Goal: Use online tool/utility: Utilize a website feature to perform a specific function

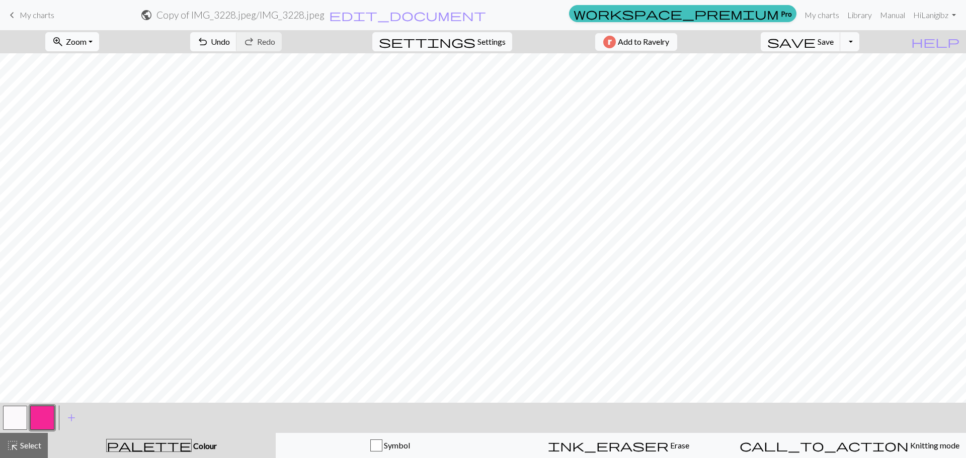
click at [99, 47] on button "zoom_in Zoom Zoom" at bounding box center [72, 41] width 54 height 19
click at [74, 171] on button "200%" at bounding box center [85, 169] width 79 height 16
click at [84, 44] on span "Zoom" at bounding box center [76, 42] width 21 height 10
click at [76, 119] on button "50%" at bounding box center [85, 121] width 79 height 16
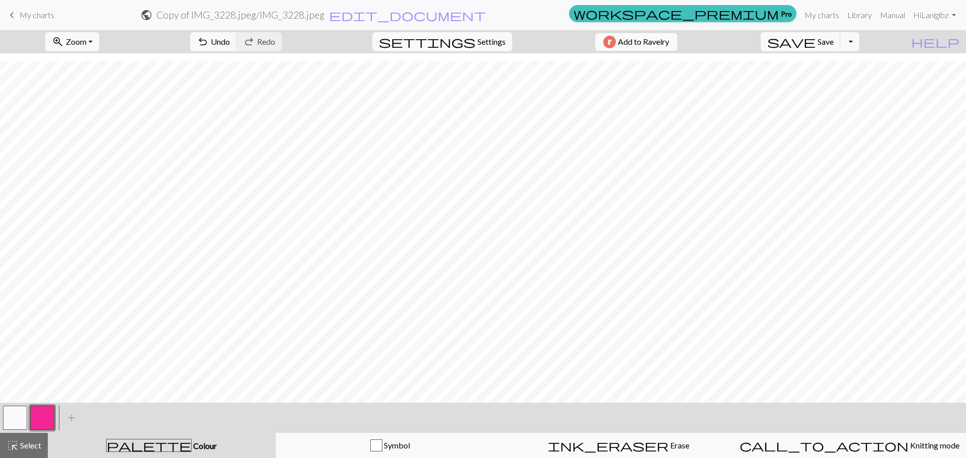
click at [15, 416] on button "button" at bounding box center [15, 418] width 24 height 24
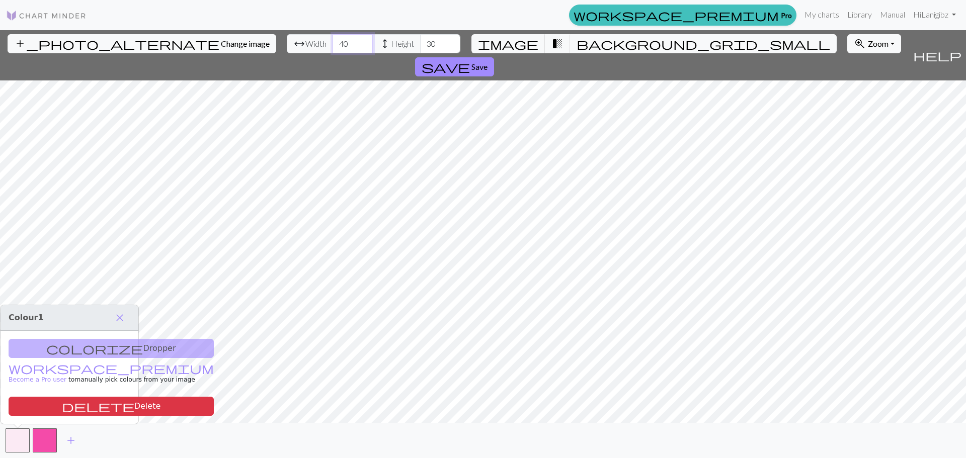
drag, startPoint x: 299, startPoint y: 40, endPoint x: 240, endPoint y: 41, distance: 58.3
click at [287, 41] on div "arrow_range Width 40 height Height 30" at bounding box center [374, 43] width 174 height 19
click at [420, 43] on input "30" at bounding box center [440, 43] width 40 height 19
drag, startPoint x: 378, startPoint y: 41, endPoint x: 347, endPoint y: 41, distance: 31.7
click at [347, 41] on div "arrow_range Width 40 height Height 30" at bounding box center [374, 43] width 174 height 19
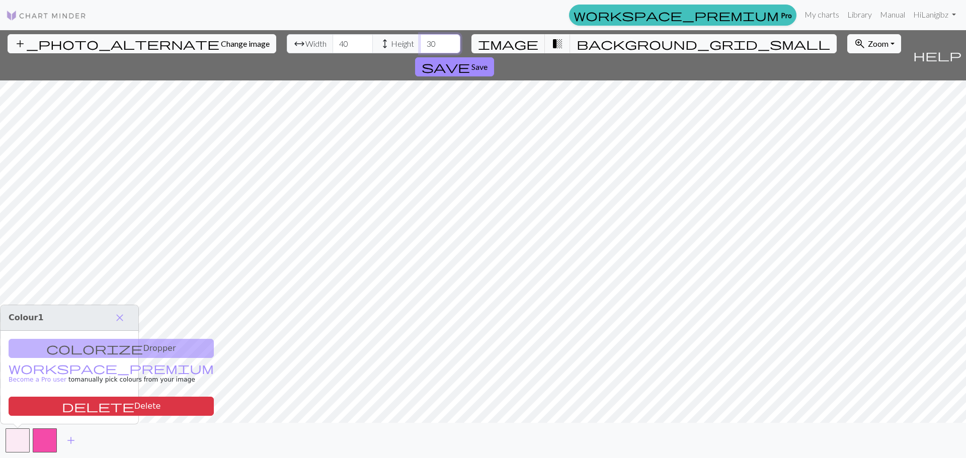
click at [420, 41] on input "30" at bounding box center [440, 43] width 40 height 19
click at [580, 42] on button "background_grid_small" at bounding box center [703, 43] width 267 height 19
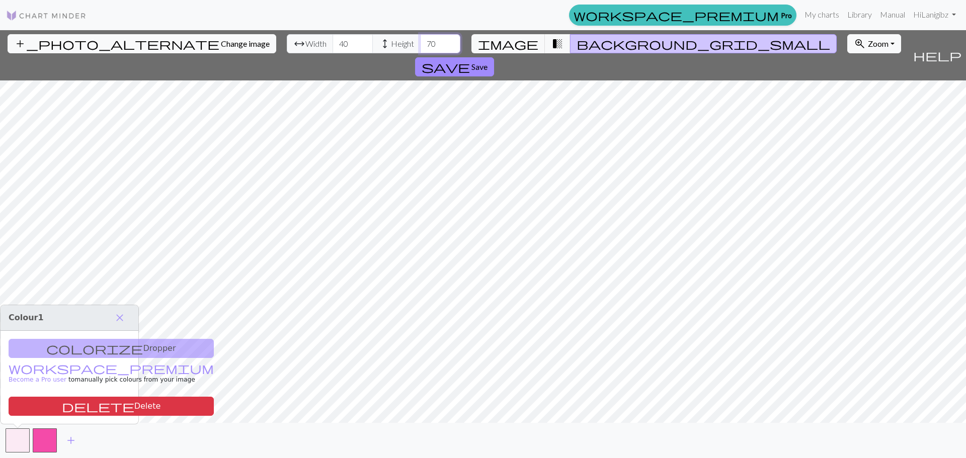
click at [420, 45] on input "70" at bounding box center [440, 43] width 40 height 19
drag, startPoint x: 382, startPoint y: 41, endPoint x: 346, endPoint y: 53, distance: 38.6
click at [353, 43] on div "arrow_range Width 40 height Height 60" at bounding box center [374, 43] width 174 height 19
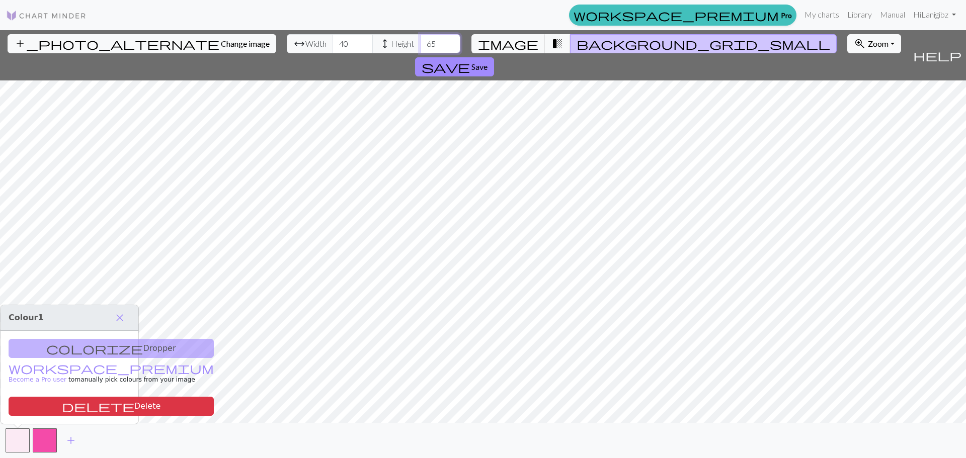
click at [420, 42] on input "65" at bounding box center [440, 43] width 40 height 19
drag, startPoint x: 387, startPoint y: 42, endPoint x: 373, endPoint y: 43, distance: 14.1
click at [420, 43] on input "65" at bounding box center [440, 43] width 40 height 19
drag, startPoint x: 384, startPoint y: 44, endPoint x: 342, endPoint y: 42, distance: 41.8
click at [342, 42] on div "arrow_range Width 40 height Height 75" at bounding box center [374, 43] width 174 height 19
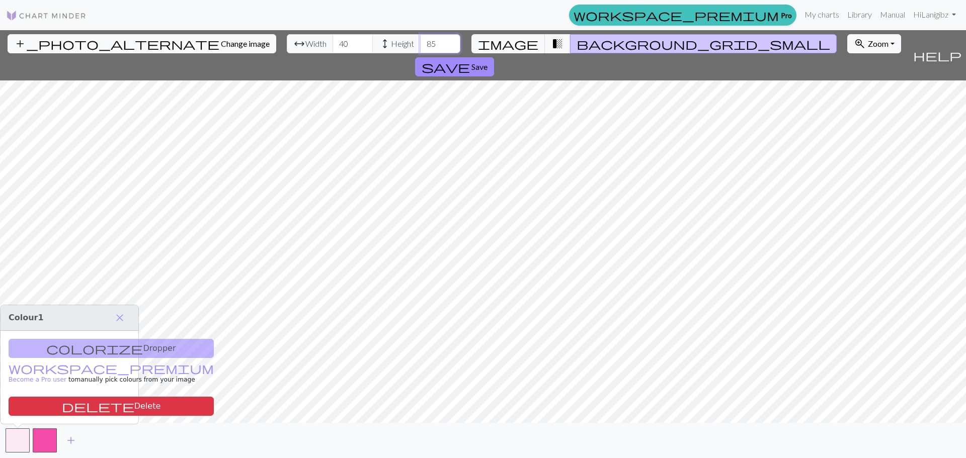
drag, startPoint x: 384, startPoint y: 43, endPoint x: 198, endPoint y: 32, distance: 186.4
click at [204, 35] on div "add_photo_alternate Change image arrow_range Width 40 height Height 85 image tr…" at bounding box center [454, 55] width 908 height 50
drag, startPoint x: 389, startPoint y: 46, endPoint x: 304, endPoint y: 50, distance: 85.1
click at [309, 50] on div "arrow_range Width 40 height Height 100" at bounding box center [374, 43] width 174 height 19
drag, startPoint x: 390, startPoint y: 41, endPoint x: 354, endPoint y: 43, distance: 36.2
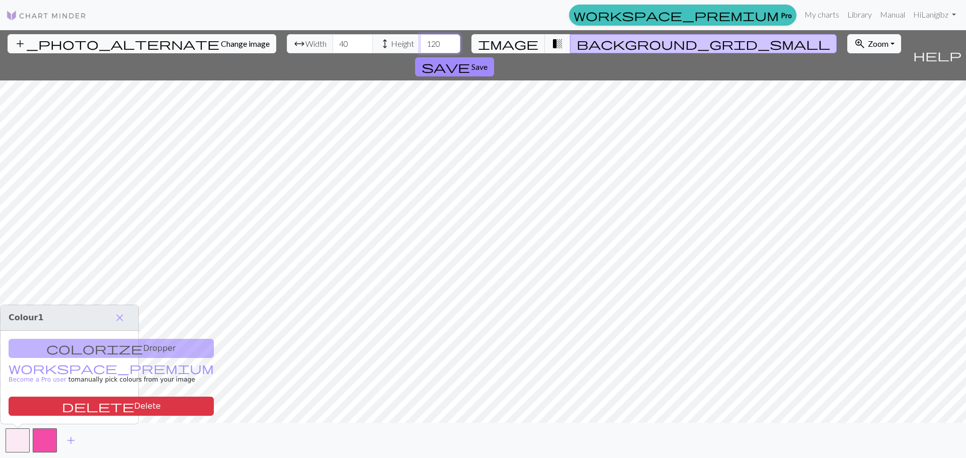
click at [354, 43] on div "arrow_range Width 40 height Height 120" at bounding box center [374, 43] width 174 height 19
drag, startPoint x: 393, startPoint y: 43, endPoint x: 330, endPoint y: 42, distance: 62.9
click at [330, 42] on div "arrow_range Width 40 height Height 90" at bounding box center [374, 43] width 174 height 19
type input "40"
click at [16, 438] on button "button" at bounding box center [18, 440] width 24 height 24
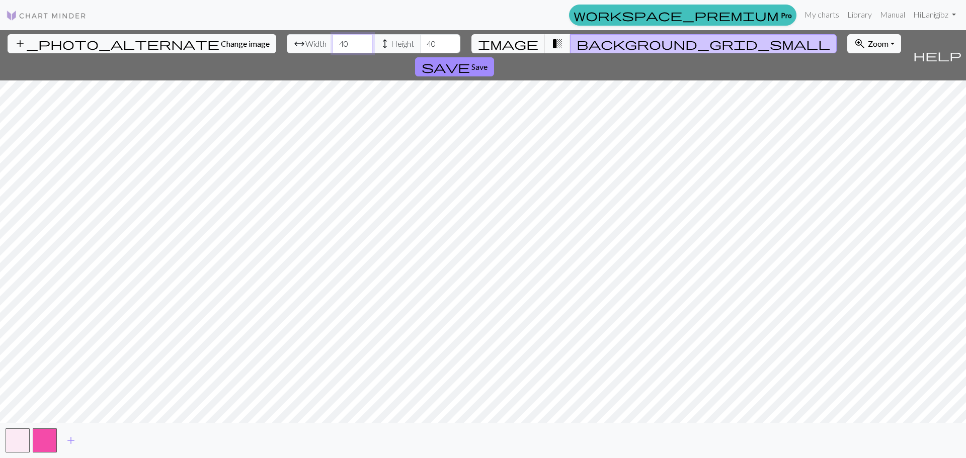
drag, startPoint x: 298, startPoint y: 40, endPoint x: 112, endPoint y: 26, distance: 187.1
click at [112, 26] on div "workspace_premium Pro My charts Library Manual Hi Lanigibz Account settings Log…" at bounding box center [483, 229] width 966 height 458
type input "80"
drag, startPoint x: 387, startPoint y: 46, endPoint x: 352, endPoint y: 47, distance: 35.2
click at [352, 47] on div "arrow_range Width 80 height Height 40" at bounding box center [374, 43] width 174 height 19
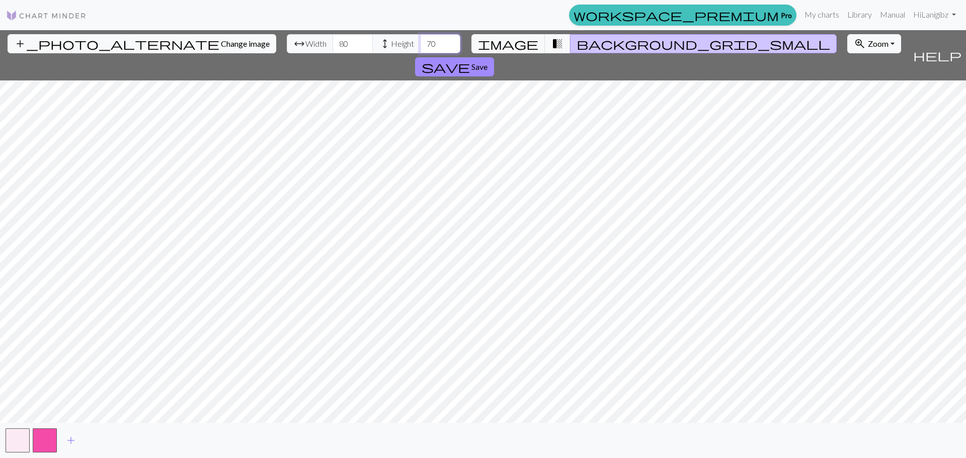
type input "70"
click at [489, 426] on div "add_photo_alternate Change image arrow_range Width 80 height Height 70 image tr…" at bounding box center [483, 244] width 966 height 428
drag, startPoint x: 297, startPoint y: 47, endPoint x: 235, endPoint y: 49, distance: 62.4
click at [287, 49] on div "arrow_range Width 80 height Height 70" at bounding box center [374, 43] width 174 height 19
type input "74"
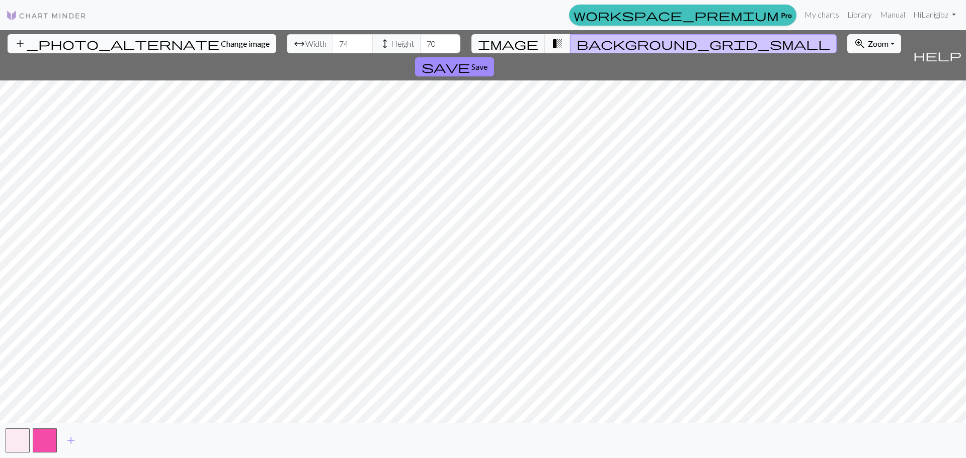
click at [221, 45] on span "Change image" at bounding box center [245, 44] width 49 height 10
click at [221, 41] on span "Change image" at bounding box center [245, 44] width 49 height 10
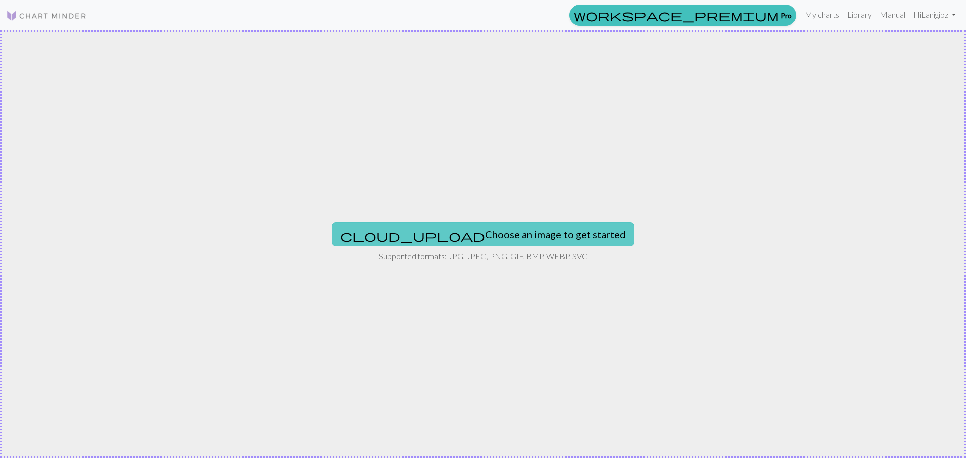
click at [488, 244] on button "cloud_upload Choose an image to get started" at bounding box center [482, 234] width 303 height 24
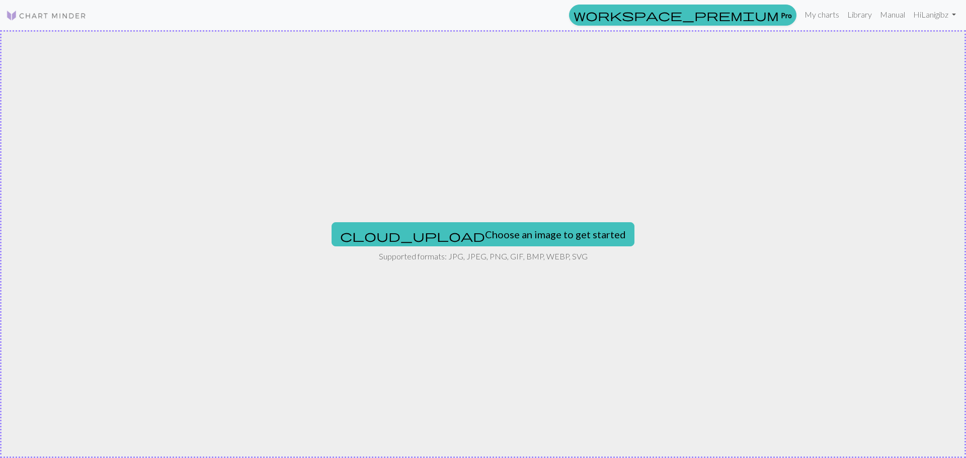
click at [734, 147] on div "cloud_upload Choose an image to get started Supported formats: JPG, JPEG, PNG, …" at bounding box center [483, 244] width 966 height 428
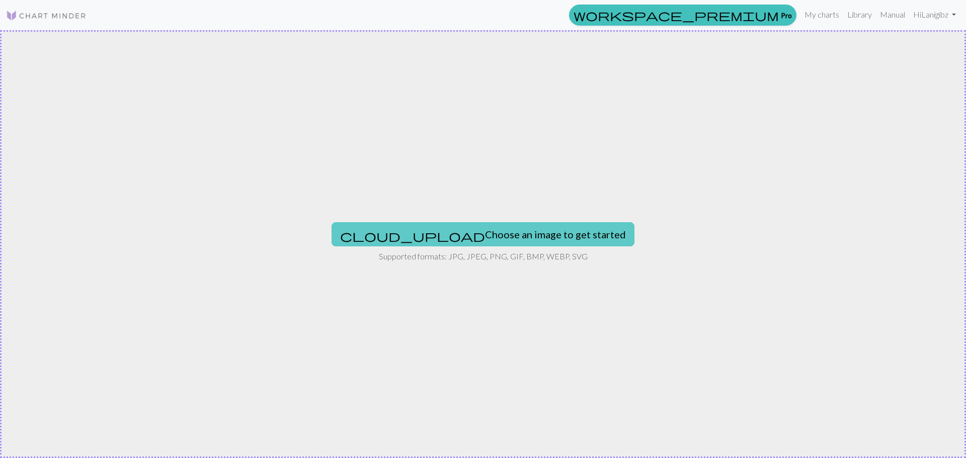
click at [452, 224] on button "cloud_upload Choose an image to get started" at bounding box center [482, 234] width 303 height 24
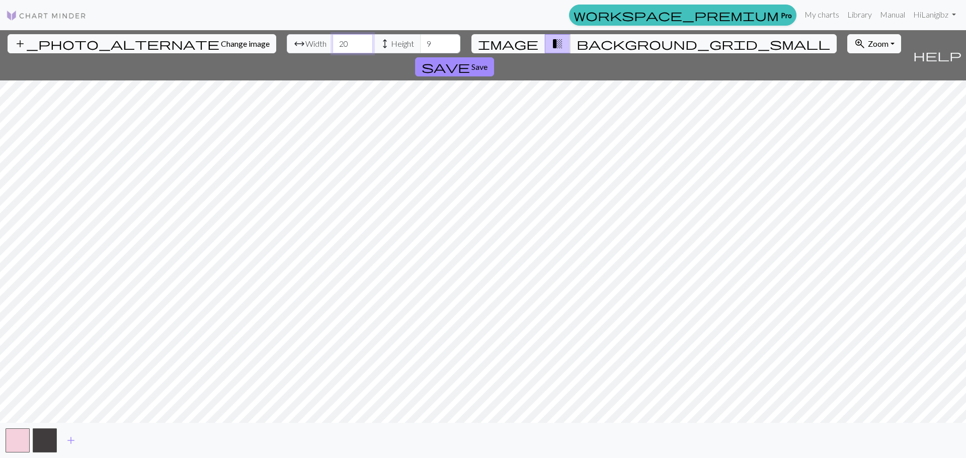
drag, startPoint x: 304, startPoint y: 45, endPoint x: 185, endPoint y: 42, distance: 118.7
click at [200, 45] on div "add_photo_alternate Change image arrow_range Width 20 height Height 9 image tra…" at bounding box center [454, 55] width 908 height 50
type input "40"
drag, startPoint x: 383, startPoint y: 43, endPoint x: 340, endPoint y: 42, distance: 42.3
click at [343, 42] on div "arrow_range Width 40 height Height 9" at bounding box center [374, 43] width 174 height 19
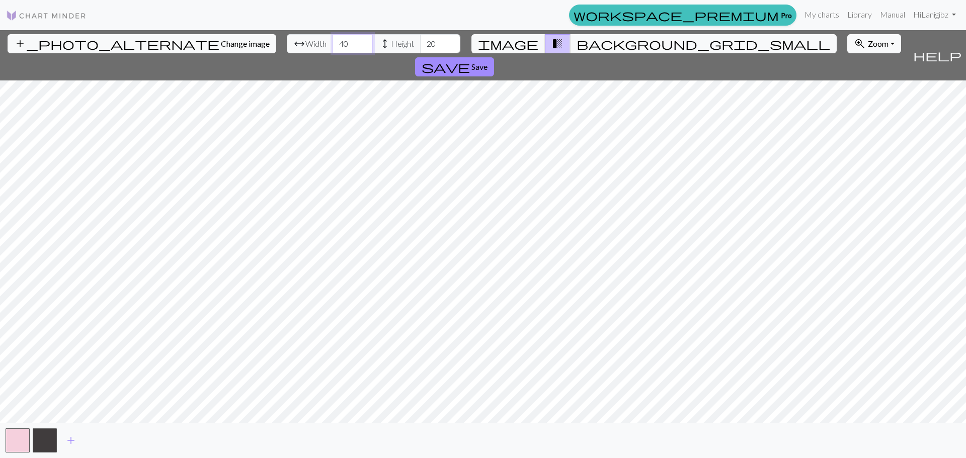
drag, startPoint x: 305, startPoint y: 44, endPoint x: 205, endPoint y: 36, distance: 100.4
click at [205, 36] on div "add_photo_alternate Change image arrow_range Width 40 height Height 20 image tr…" at bounding box center [454, 55] width 908 height 50
drag, startPoint x: 391, startPoint y: 41, endPoint x: 330, endPoint y: 40, distance: 61.4
click at [334, 40] on div "arrow_range Width 40 height Height 20" at bounding box center [374, 43] width 174 height 19
type input "8"
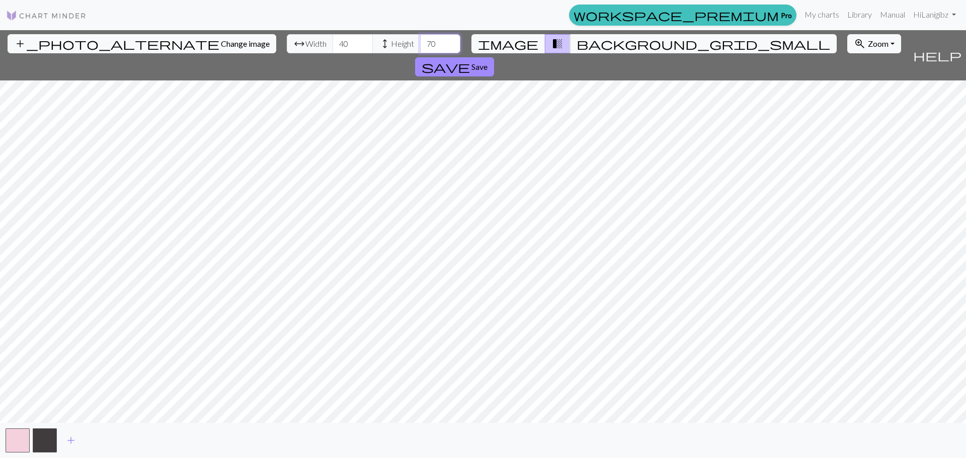
type input "70"
drag, startPoint x: 302, startPoint y: 41, endPoint x: 205, endPoint y: 40, distance: 97.6
click at [205, 40] on div "add_photo_alternate Change image arrow_range Width 40 height Height 70 image tr…" at bounding box center [454, 55] width 908 height 50
drag, startPoint x: 301, startPoint y: 43, endPoint x: 222, endPoint y: 30, distance: 80.5
click at [228, 33] on div "add_photo_alternate Change image arrow_range Width 40 height Height 70 image tr…" at bounding box center [454, 55] width 908 height 50
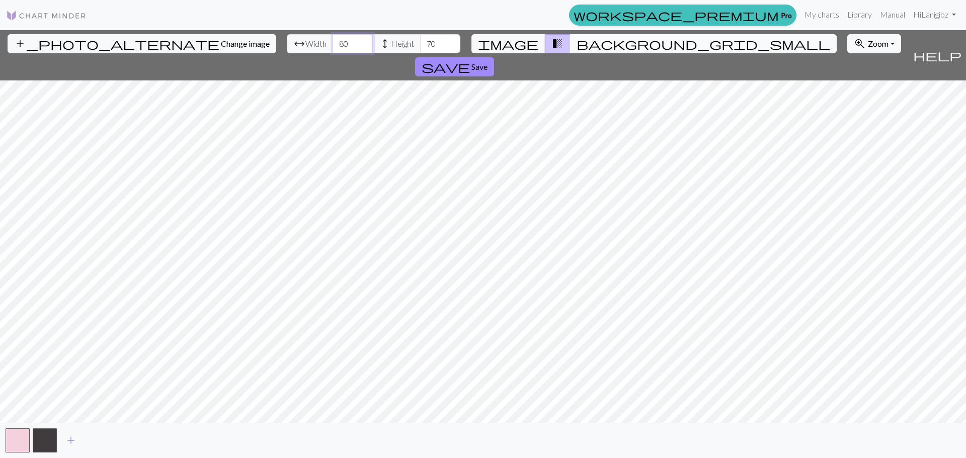
type input "80"
click at [576, 41] on span "background_grid_small" at bounding box center [702, 44] width 253 height 14
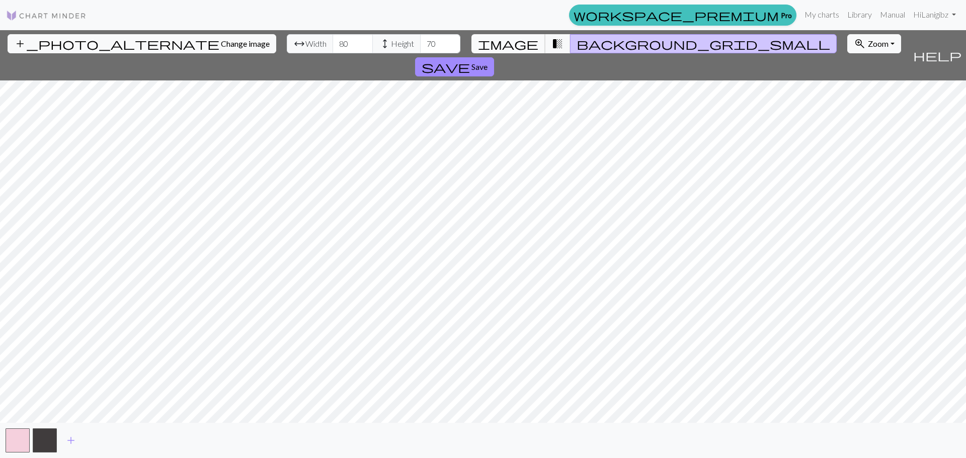
click at [534, 46] on button "image" at bounding box center [508, 43] width 74 height 19
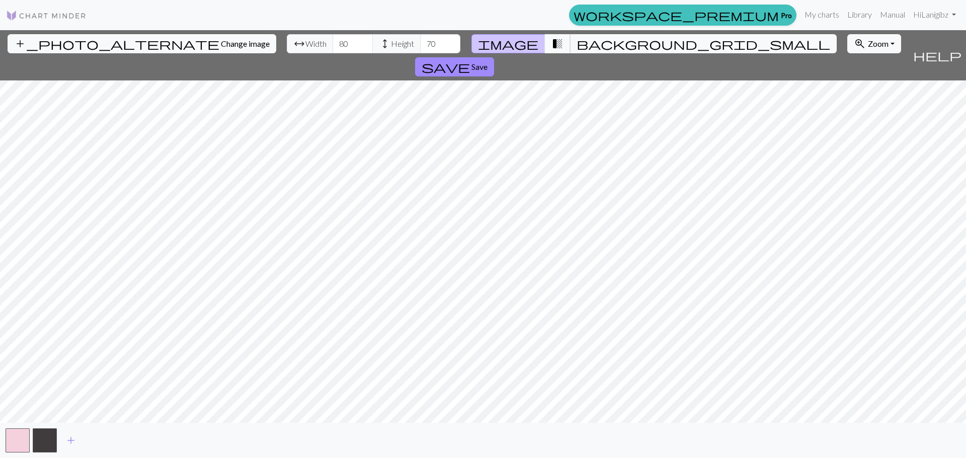
click at [552, 48] on span "transition_fade" at bounding box center [557, 44] width 12 height 14
click at [553, 43] on span "transition_fade" at bounding box center [557, 44] width 12 height 14
